Goal: Find specific fact: Find specific fact

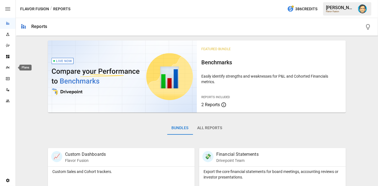
click at [9, 68] on icon "Plans" at bounding box center [8, 67] width 4 height 3
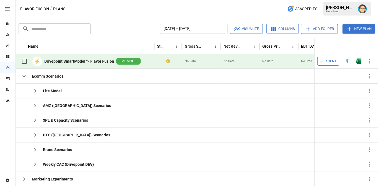
click at [367, 60] on icon "button" at bounding box center [369, 61] width 7 height 7
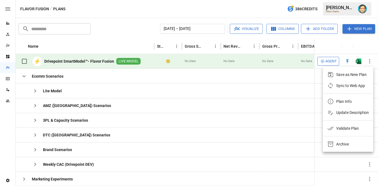
click at [338, 101] on div "Plan Info" at bounding box center [344, 101] width 16 height 7
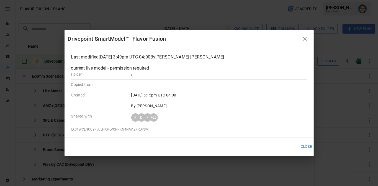
click at [115, 127] on span "ID: 01WCLNUUYR5ULHXHLVCNFKN4NM4ZKRUYSM" at bounding box center [110, 129] width 78 height 4
copy span "01WCLNUUYR5ULHXHLVCNFKN4NM4ZKRUYSM"
click at [274, 10] on div "Drivepoint SmartModel™- Flavor Fusion Last modified [DATE] 3:49pm UTC-04:00 By …" at bounding box center [189, 93] width 378 height 186
